Goal: Find specific page/section: Find specific page/section

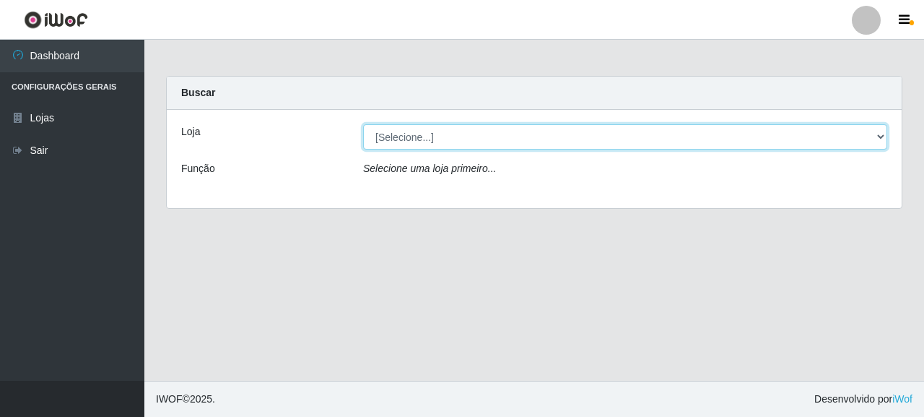
click at [391, 140] on select "[Selecione...] Supermercado Queiroz - [GEOGRAPHIC_DATA]" at bounding box center [625, 136] width 524 height 25
select select "496"
click at [363, 124] on select "[Selecione...] Supermercado Queiroz - [GEOGRAPHIC_DATA]" at bounding box center [625, 136] width 524 height 25
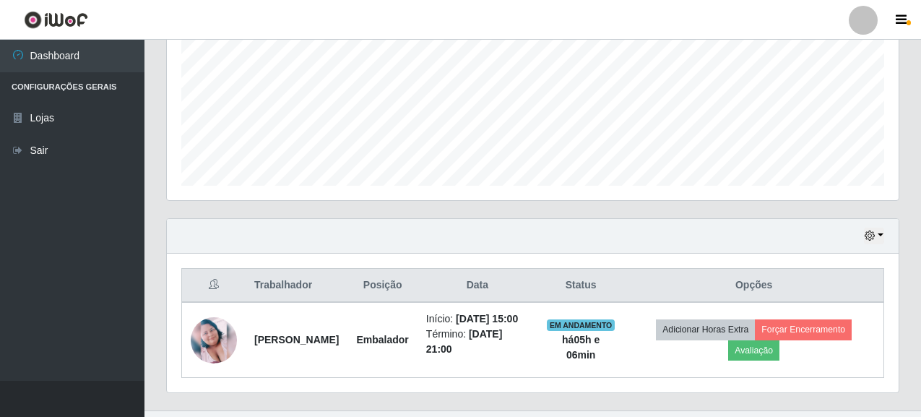
scroll to position [376, 0]
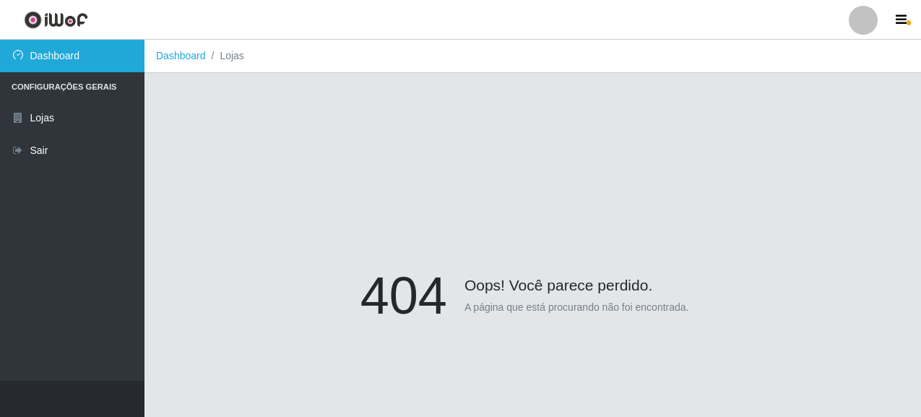
click at [45, 49] on link "Dashboard" at bounding box center [72, 56] width 144 height 32
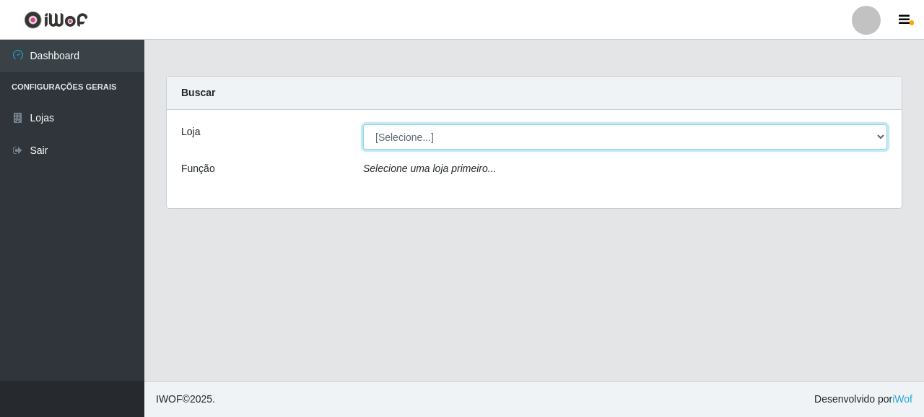
click at [482, 134] on select "[Selecione...] Supermercado Queiroz - [GEOGRAPHIC_DATA]" at bounding box center [625, 136] width 524 height 25
select select "496"
click at [363, 124] on select "[Selecione...] Supermercado Queiroz - [GEOGRAPHIC_DATA]" at bounding box center [625, 136] width 524 height 25
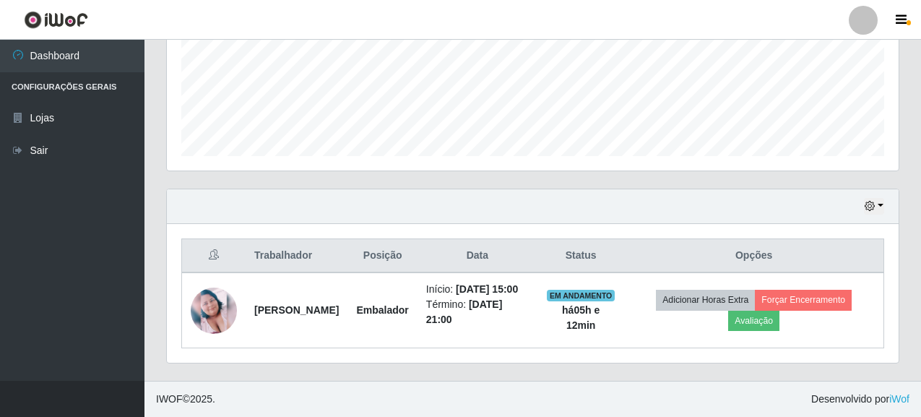
scroll to position [376, 0]
